Goal: Navigation & Orientation: Find specific page/section

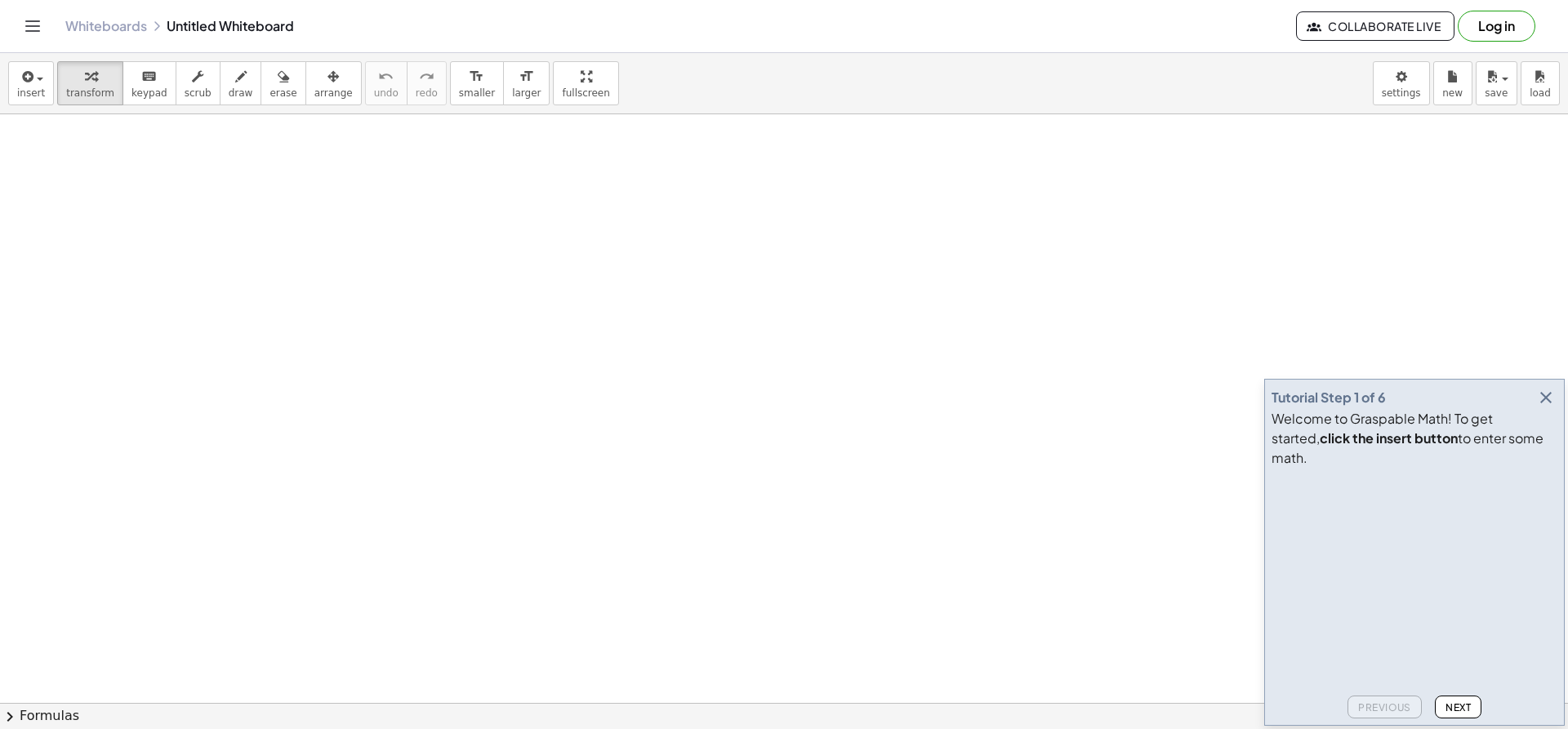
click at [1545, 408] on icon "button" at bounding box center [1545, 397] width 20 height 20
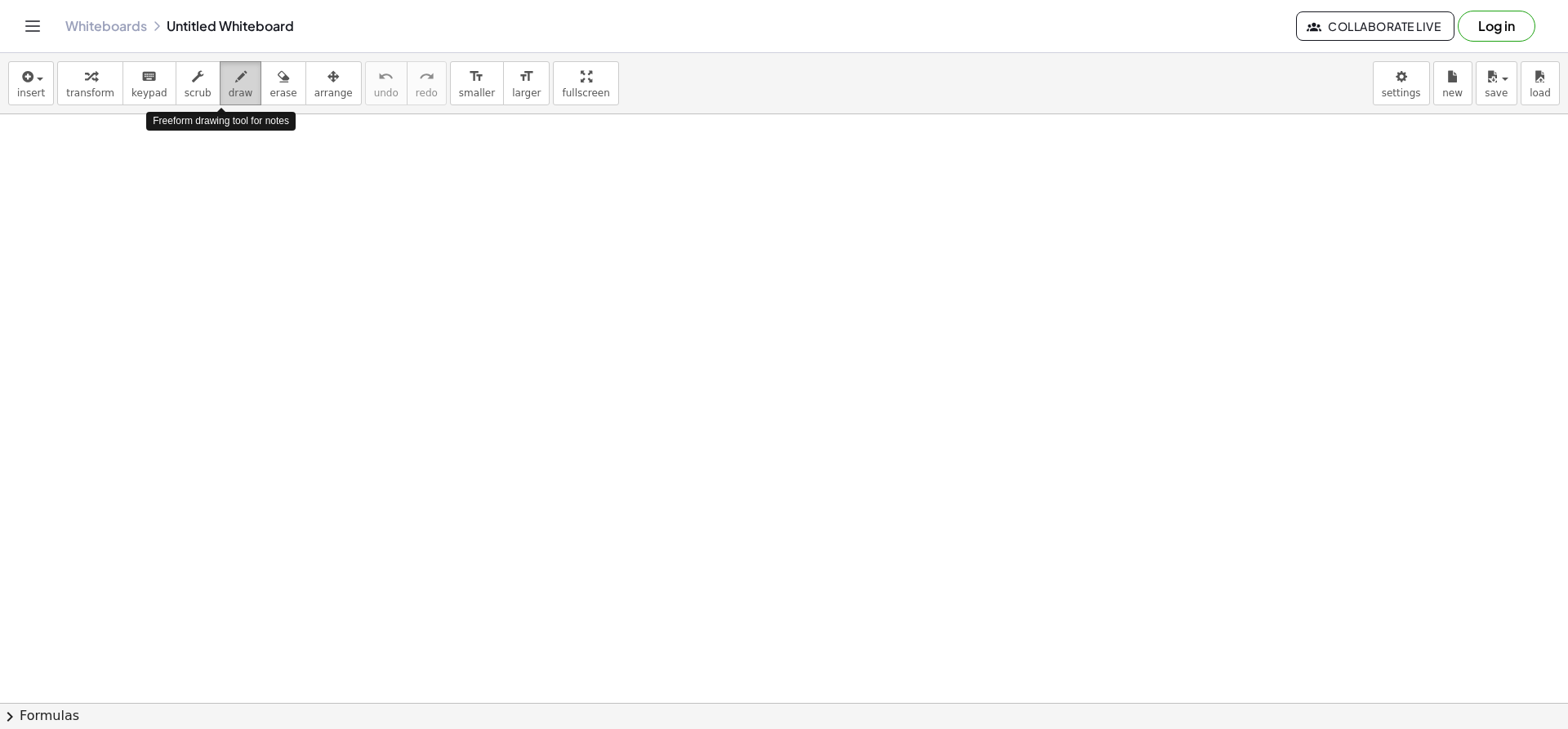
click at [228, 84] on div "button" at bounding box center [240, 75] width 25 height 20
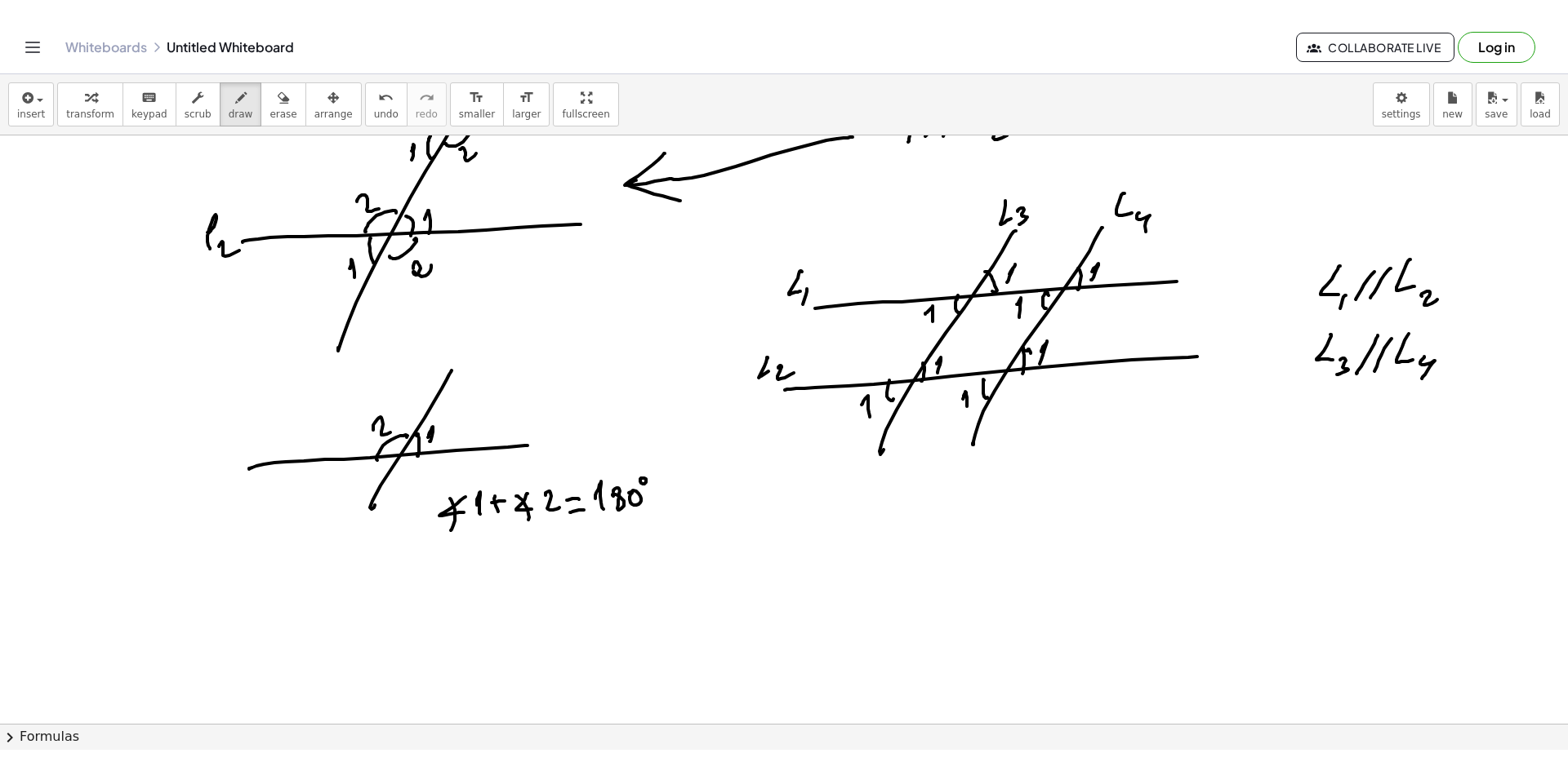
scroll to position [4551, 0]
